Goal: Book appointment/travel/reservation

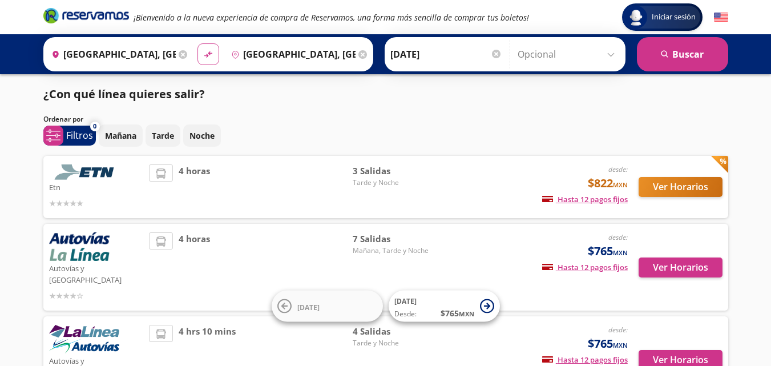
click at [205, 54] on icon at bounding box center [208, 54] width 8 height 6
type input "[GEOGRAPHIC_DATA], [GEOGRAPHIC_DATA]"
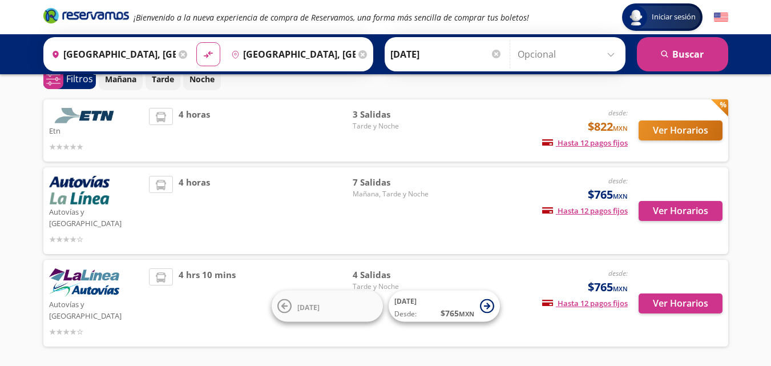
scroll to position [71, 0]
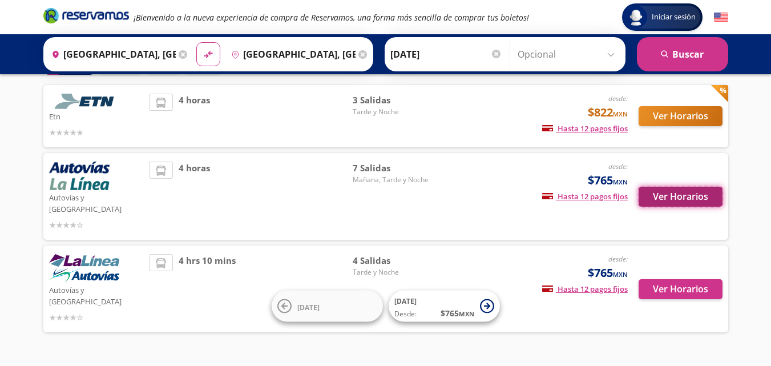
click at [663, 192] on button "Ver Horarios" at bounding box center [680, 197] width 84 height 20
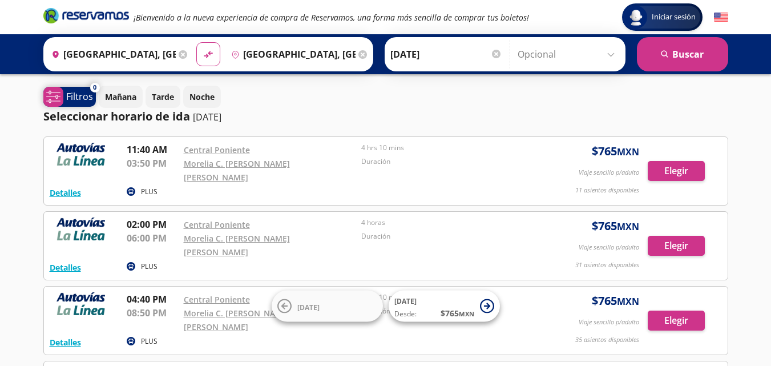
click at [71, 98] on p "Filtros" at bounding box center [79, 97] width 27 height 14
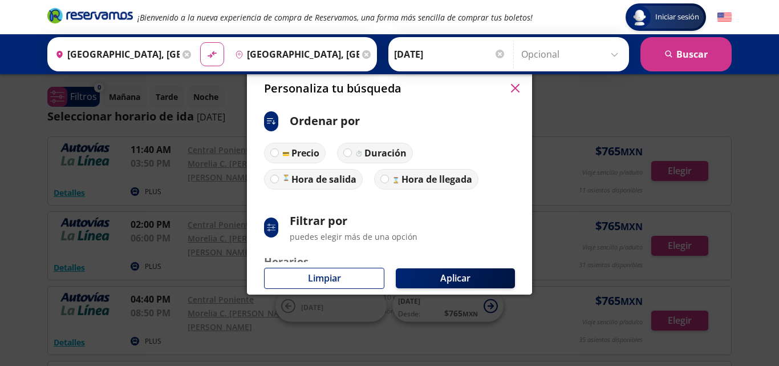
click at [516, 90] on icon "button" at bounding box center [515, 88] width 9 height 9
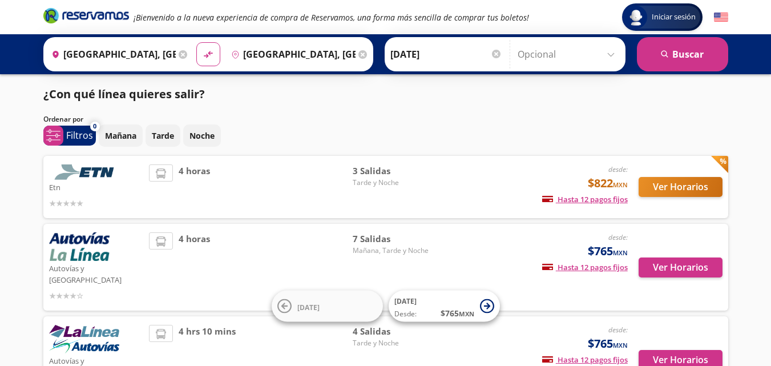
scroll to position [71, 0]
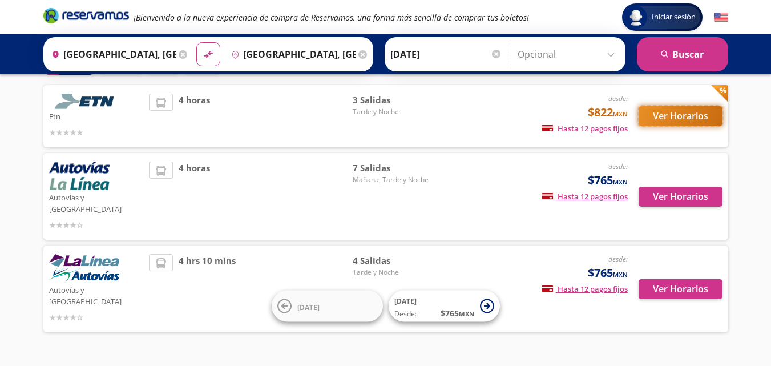
click at [671, 114] on button "Ver Horarios" at bounding box center [680, 116] width 84 height 20
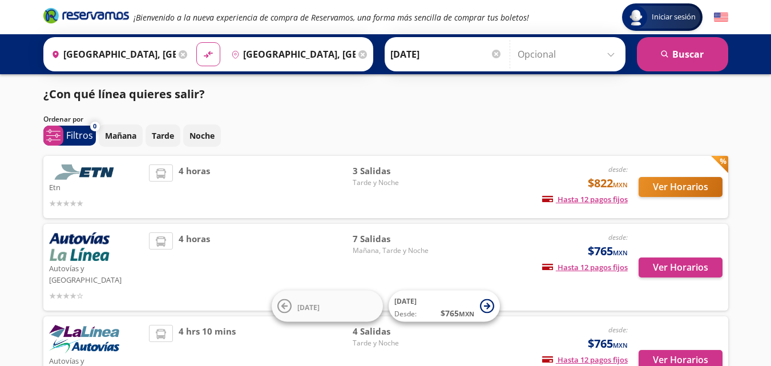
scroll to position [71, 0]
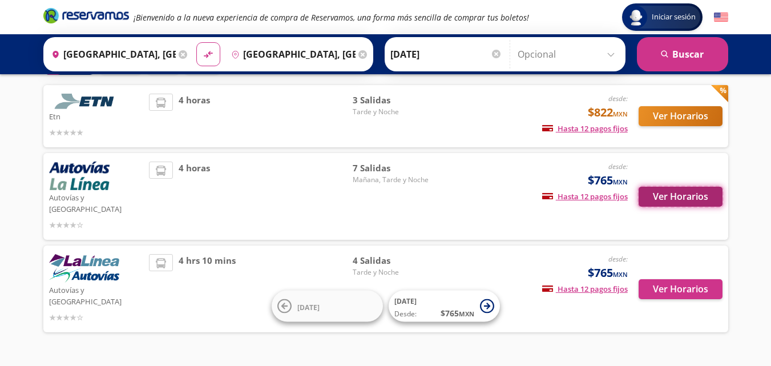
click at [657, 193] on button "Ver Horarios" at bounding box center [680, 197] width 84 height 20
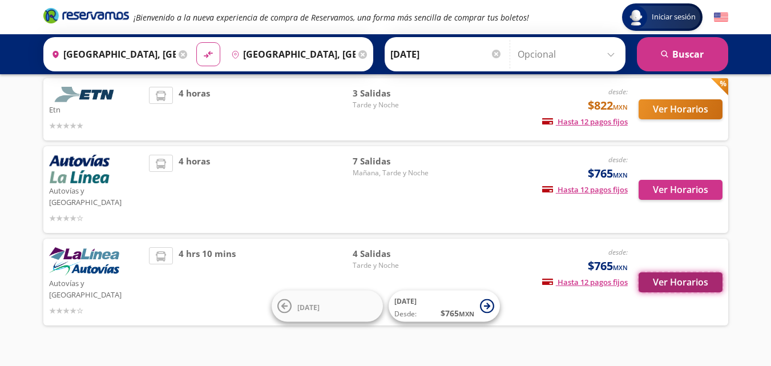
click at [668, 272] on button "Ver Horarios" at bounding box center [680, 282] width 84 height 20
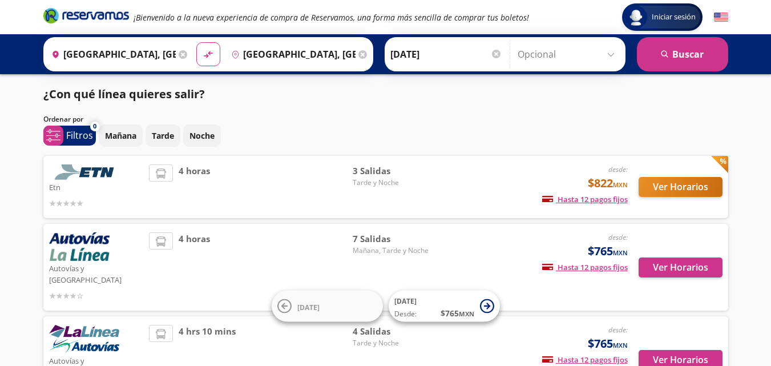
scroll to position [78, 0]
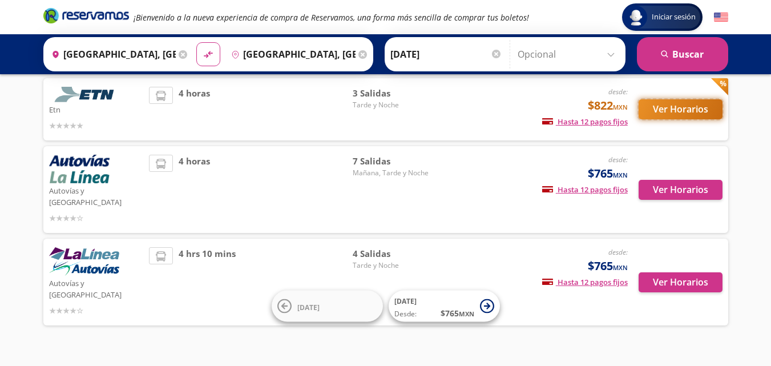
click at [654, 113] on button "Ver Horarios" at bounding box center [680, 109] width 84 height 20
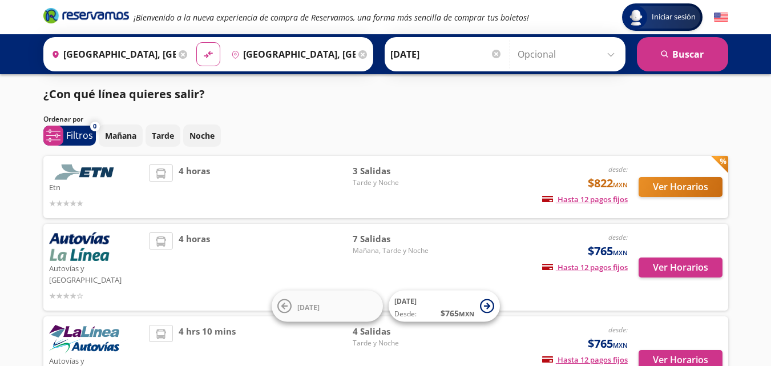
scroll to position [78, 0]
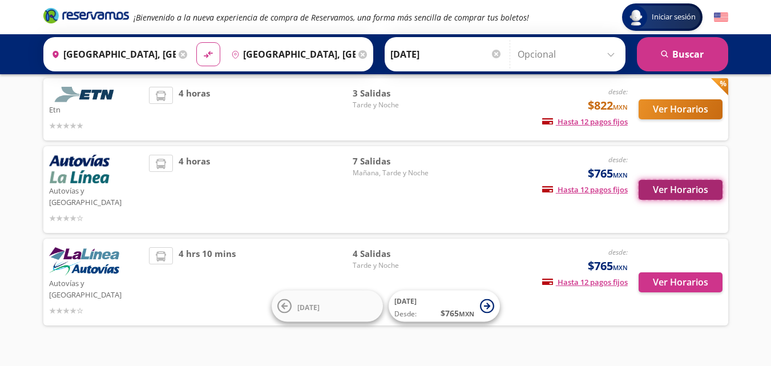
click at [703, 187] on button "Ver Horarios" at bounding box center [680, 190] width 84 height 20
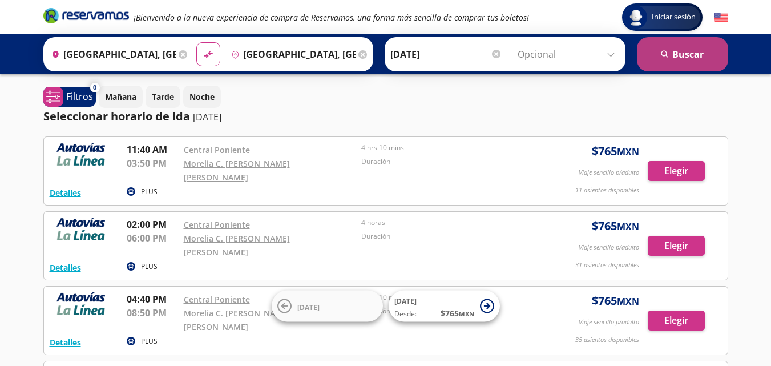
click at [689, 60] on button "search [GEOGRAPHIC_DATA]" at bounding box center [682, 54] width 91 height 34
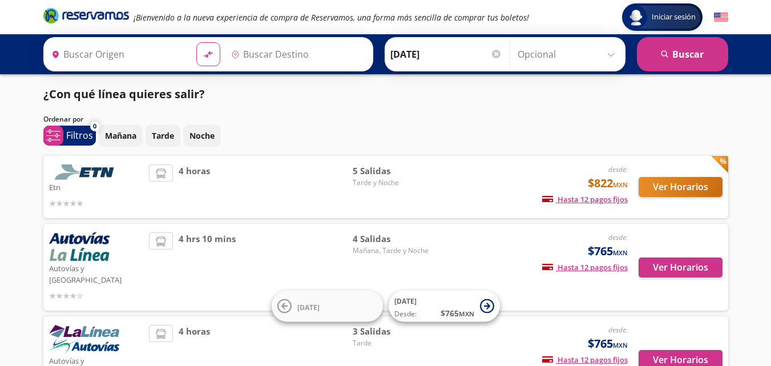
type input "[GEOGRAPHIC_DATA], [GEOGRAPHIC_DATA]"
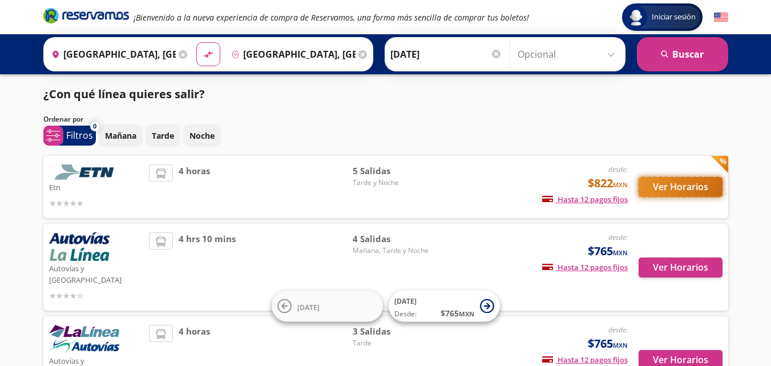
click at [678, 186] on button "Ver Horarios" at bounding box center [680, 187] width 84 height 20
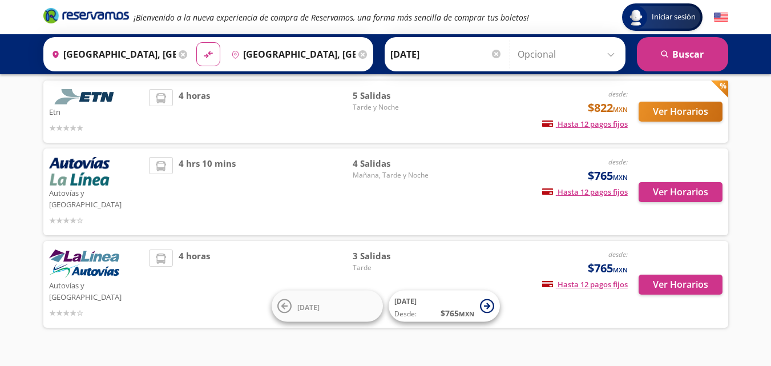
scroll to position [78, 0]
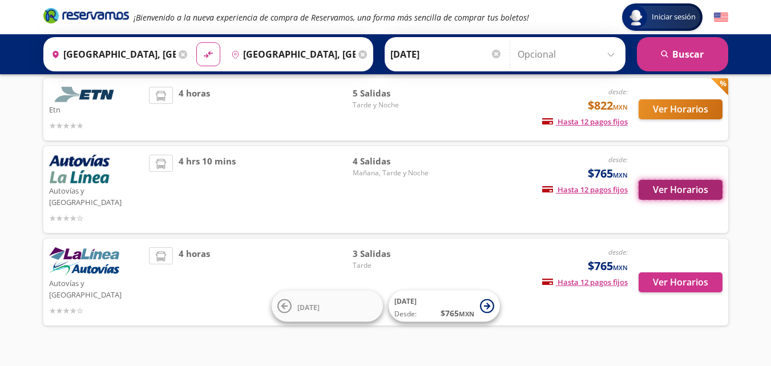
click at [642, 180] on button "Ver Horarios" at bounding box center [680, 190] width 84 height 20
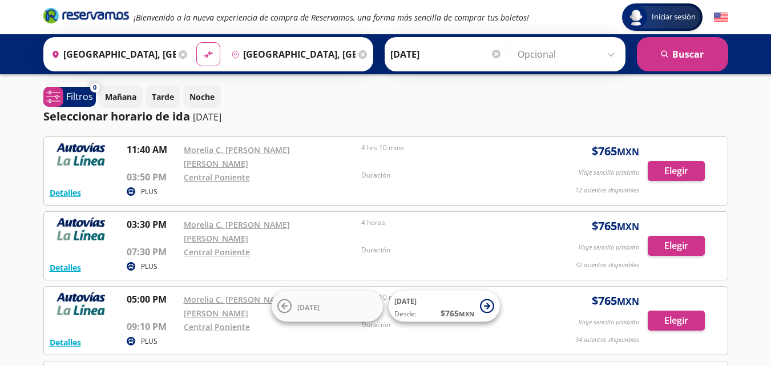
click at [340, 116] on div "Seleccionar horario de [PERSON_NAME] [DATE]" at bounding box center [385, 116] width 684 height 17
click at [460, 105] on div "Mañana Tarde Noche" at bounding box center [413, 97] width 629 height 22
click at [289, 116] on div "Seleccionar horario de [PERSON_NAME] [DATE]" at bounding box center [385, 116] width 684 height 17
click at [326, 107] on div "Mañana Tarde Noche" at bounding box center [413, 97] width 629 height 22
click at [368, 108] on div "Seleccionar horario de [PERSON_NAME] [DATE]" at bounding box center [385, 116] width 684 height 17
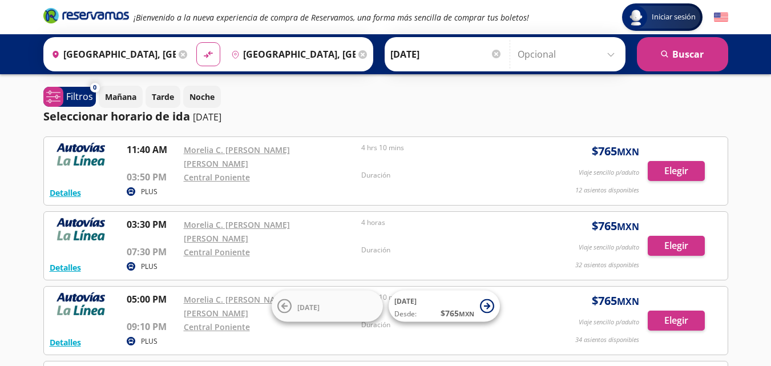
click at [456, 113] on div "Seleccionar horario de [PERSON_NAME] [DATE]" at bounding box center [385, 116] width 684 height 17
click at [457, 103] on div "Mañana Tarde Noche" at bounding box center [413, 97] width 629 height 22
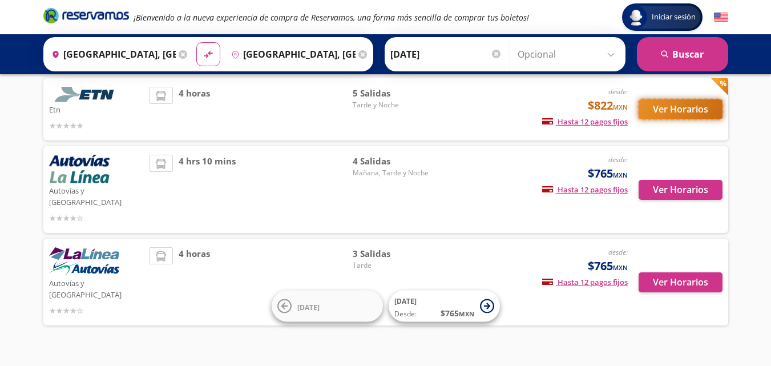
click at [664, 106] on button "Ver Horarios" at bounding box center [680, 109] width 84 height 20
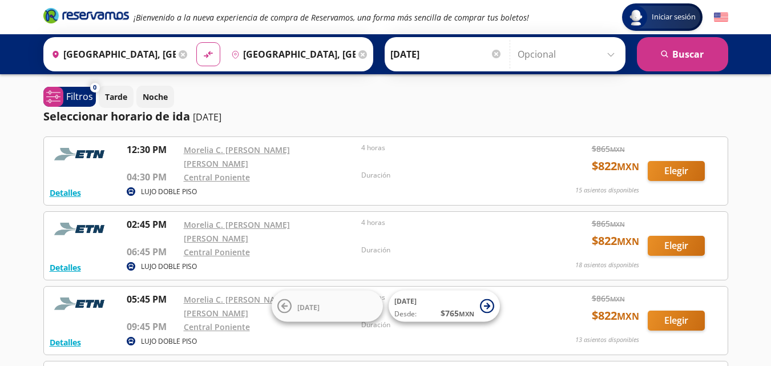
click at [372, 118] on div "Seleccionar horario de [PERSON_NAME] [DATE]" at bounding box center [385, 116] width 684 height 17
drag, startPoint x: 453, startPoint y: 113, endPoint x: 459, endPoint y: 15, distance: 97.7
click at [459, 15] on div "Iniciar sesión Iniciar sesión ¡Bienvenido a la nueva experiencia de compra de R…" at bounding box center [385, 305] width 771 height 611
click at [451, 114] on div "Seleccionar horario de [PERSON_NAME] [DATE]" at bounding box center [385, 116] width 684 height 17
click at [426, 105] on div "Tarde Noche" at bounding box center [413, 97] width 629 height 22
